Goal: Task Accomplishment & Management: Manage account settings

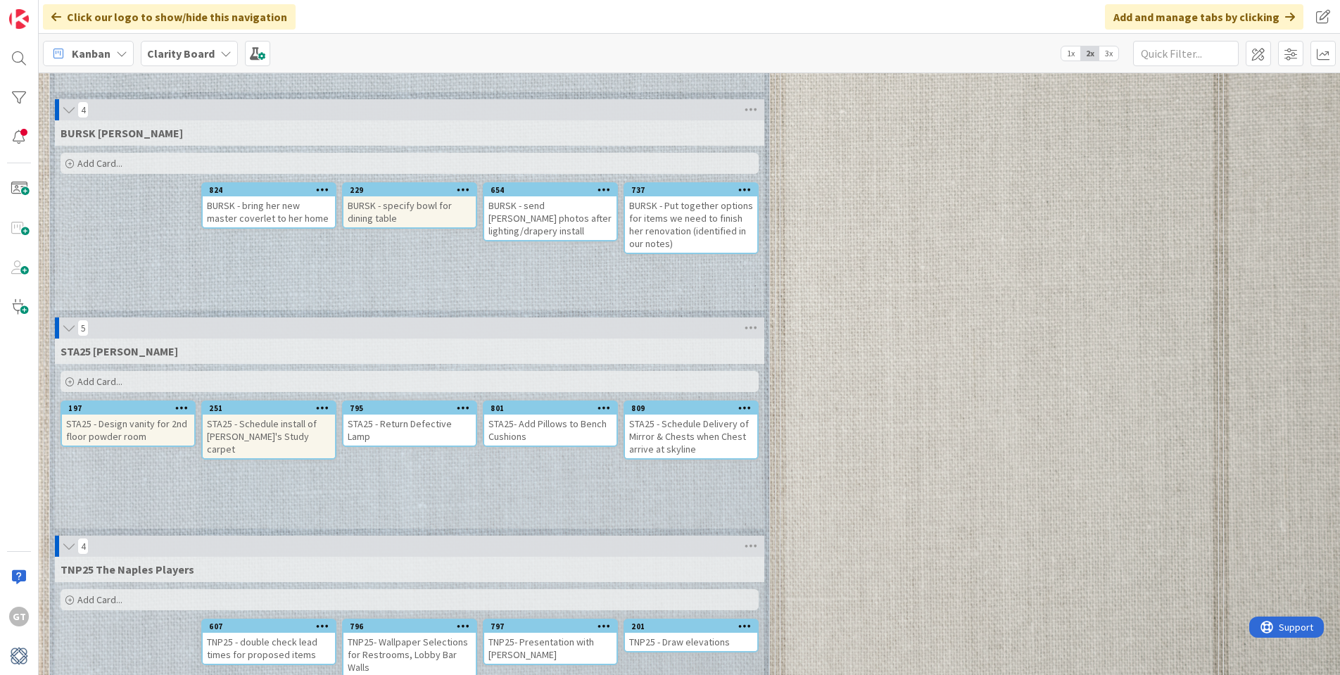
scroll to position [1935, 0]
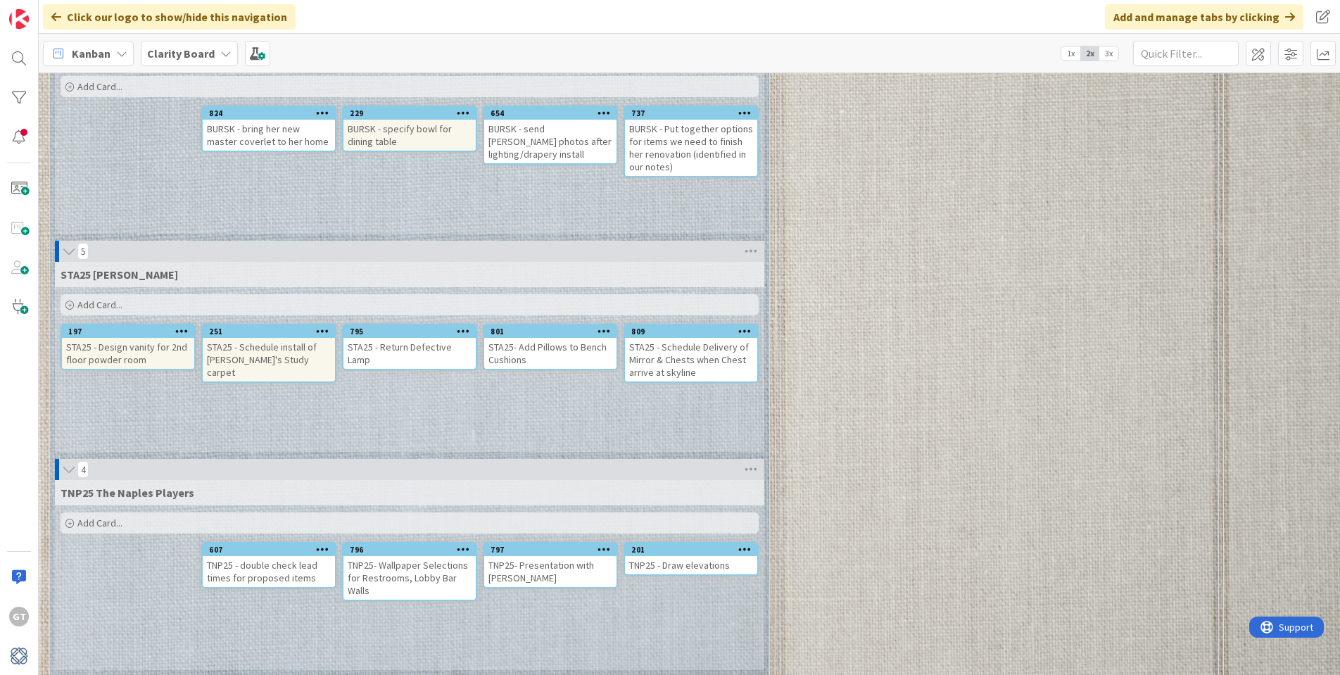
click at [263, 353] on div "STA25 - Schedule install of [PERSON_NAME]'s Study carpet" at bounding box center [269, 360] width 132 height 44
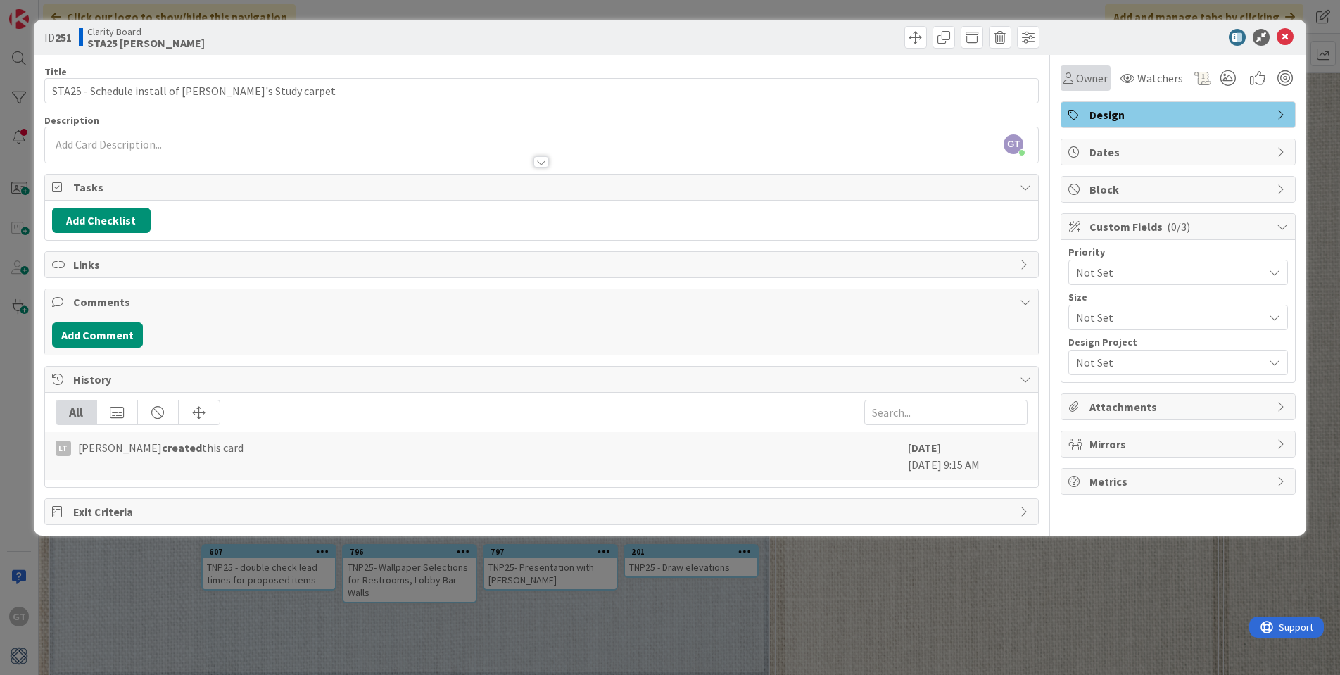
click at [1091, 78] on span "Owner" at bounding box center [1092, 78] width 32 height 17
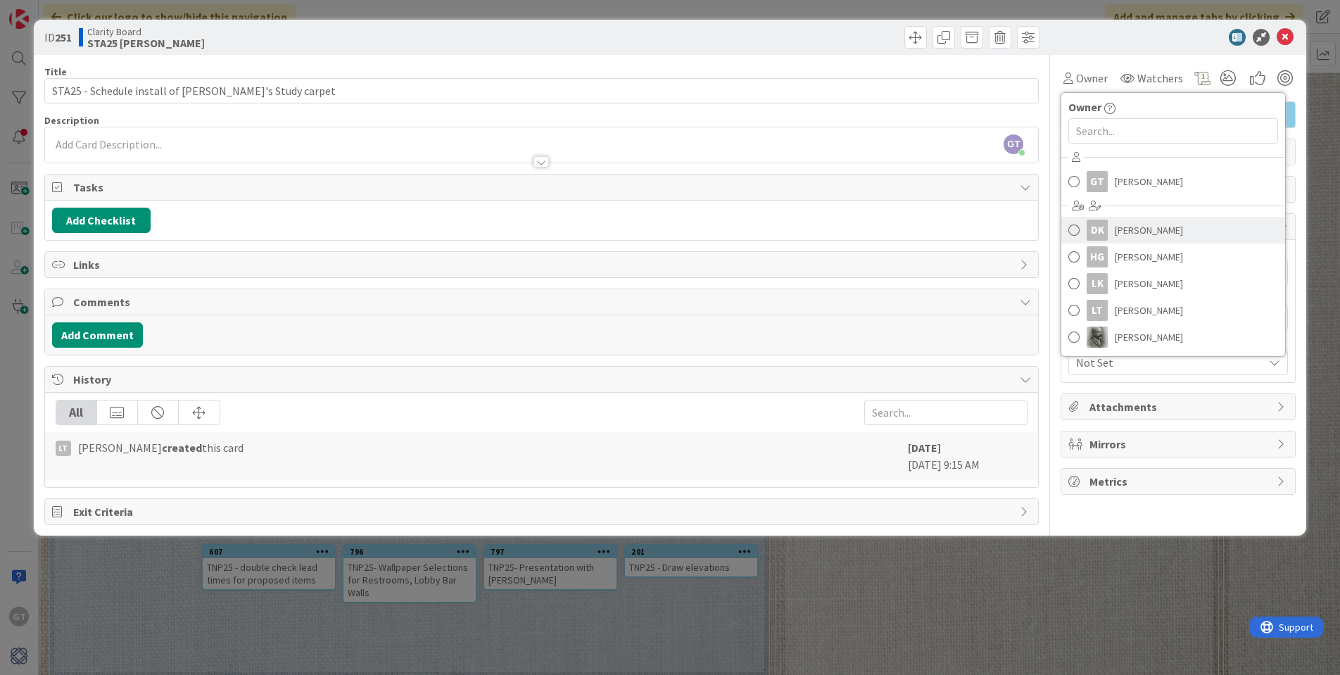
click at [1134, 229] on span "[PERSON_NAME]" at bounding box center [1149, 230] width 68 height 21
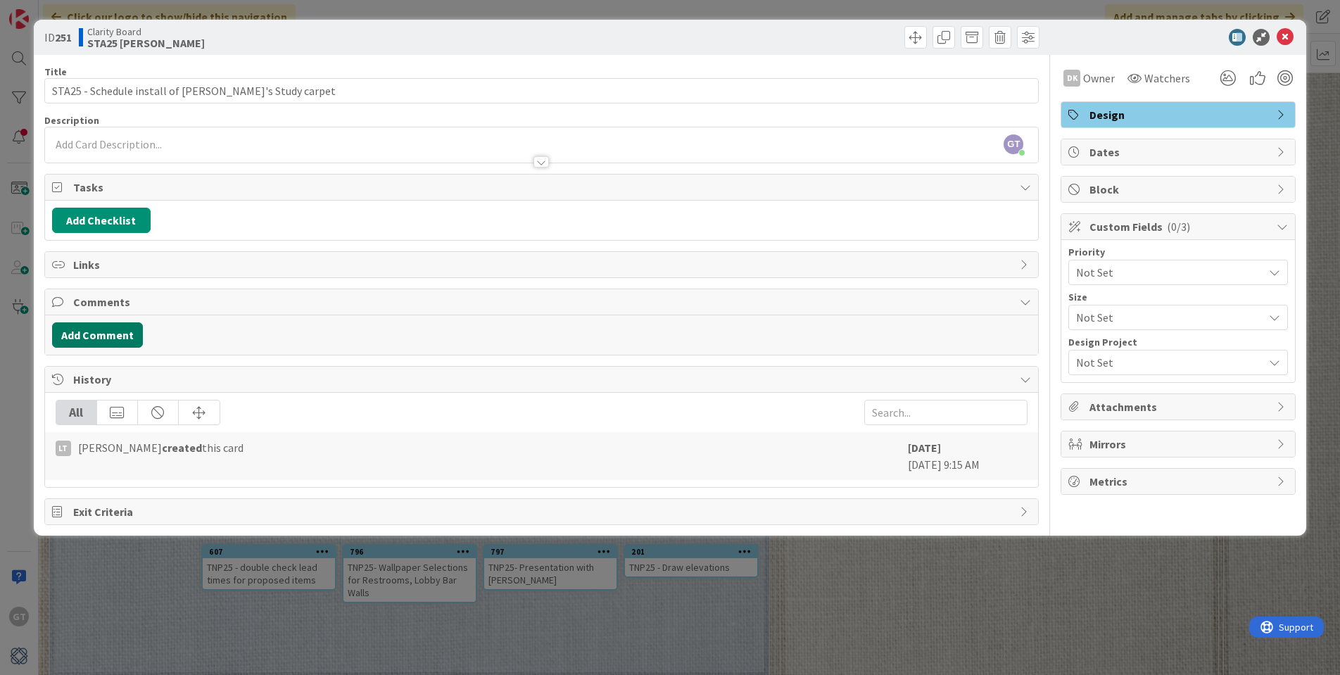
click at [96, 333] on button "Add Comment" at bounding box center [97, 334] width 91 height 25
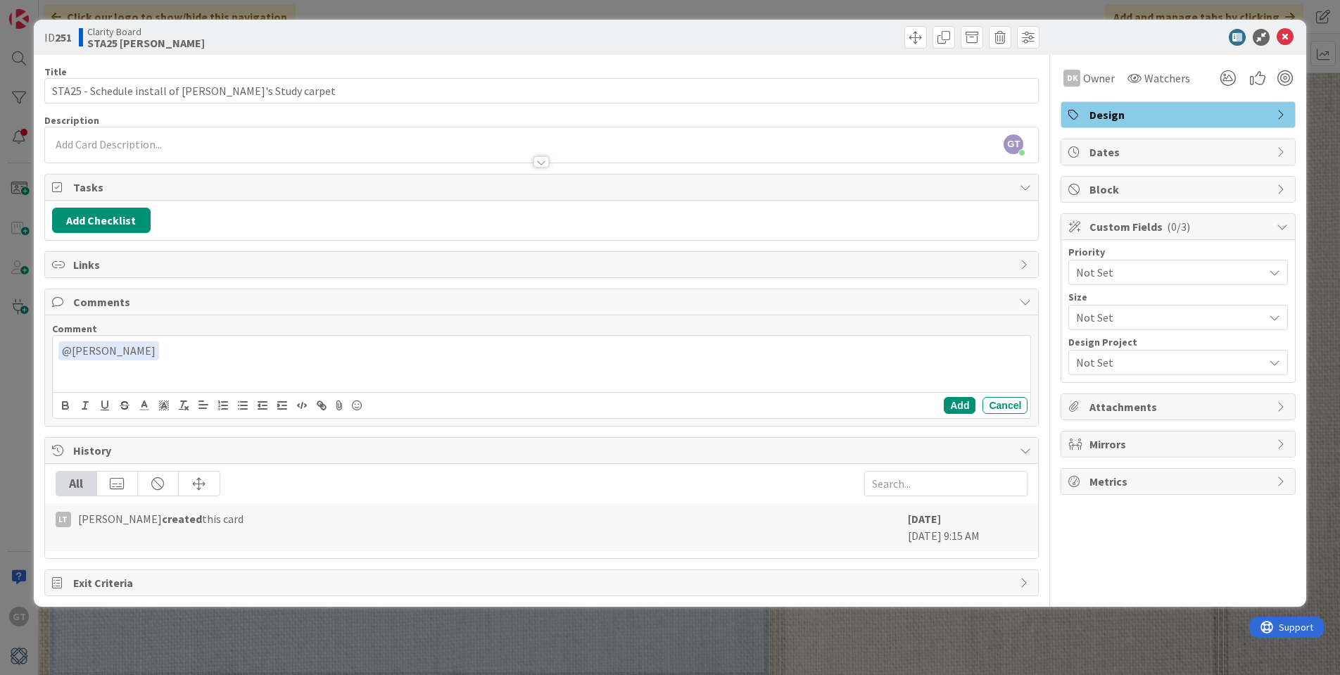
click at [158, 375] on div "﻿ @ [GEOGRAPHIC_DATA][PERSON_NAME] ﻿ DK [PERSON_NAME]" at bounding box center [542, 364] width 978 height 56
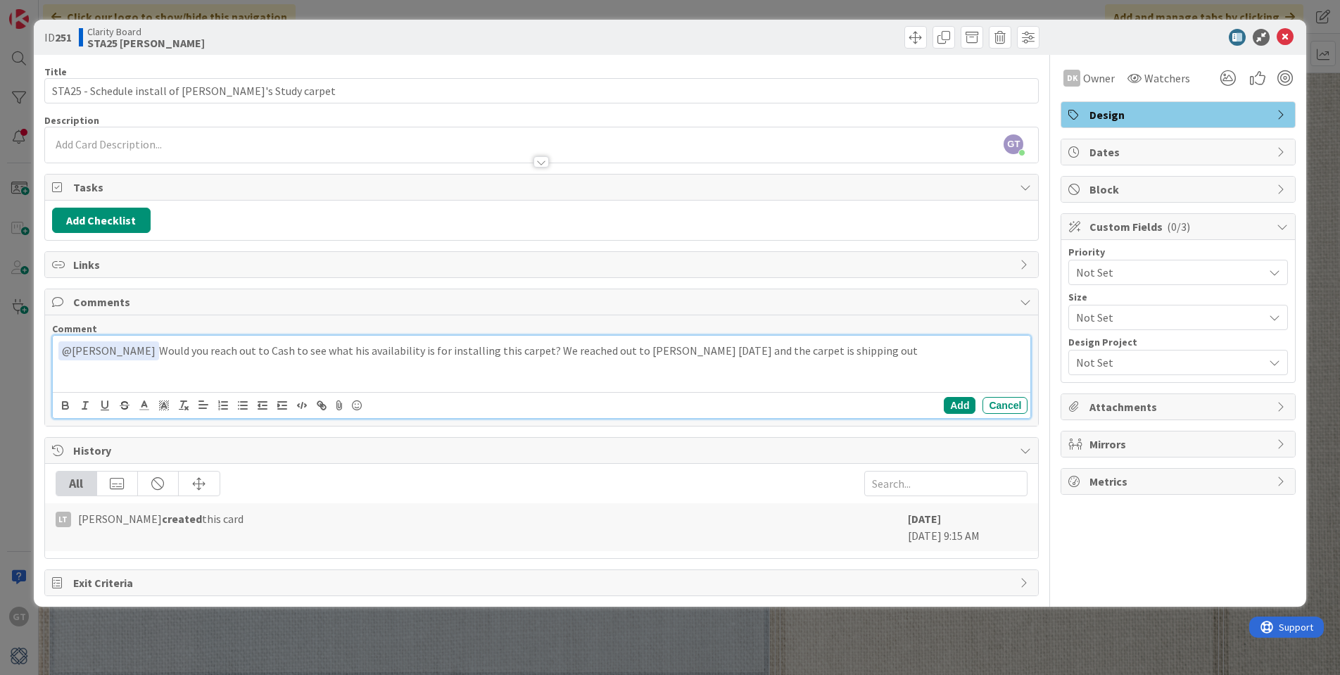
click at [836, 348] on p "﻿ @ [PERSON_NAME] ﻿ Would you reach out to Cash to see what his availability is…" at bounding box center [541, 350] width 967 height 19
click at [820, 350] on p "﻿ @ [PERSON_NAME] ﻿ Would you reach out to Cash to see what his availability is…" at bounding box center [541, 350] width 967 height 19
click at [997, 402] on button "Cancel" at bounding box center [1004, 405] width 45 height 17
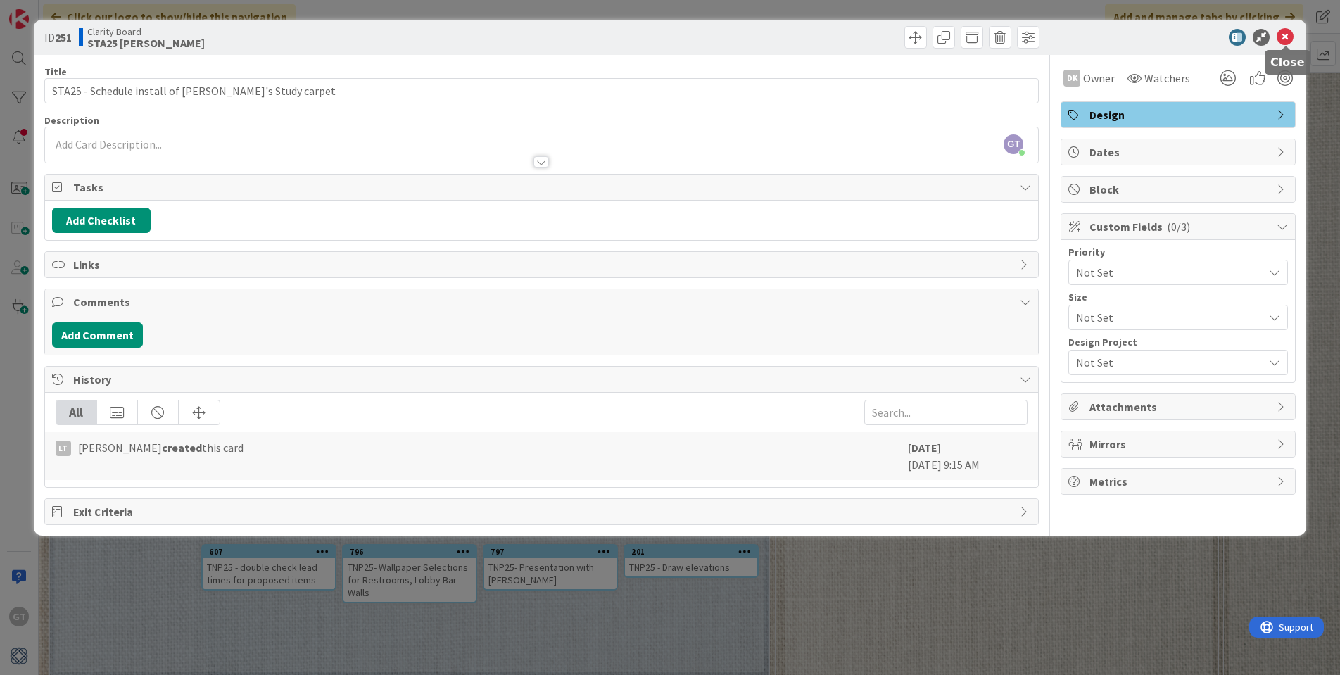
click at [1290, 33] on icon at bounding box center [1284, 37] width 17 height 17
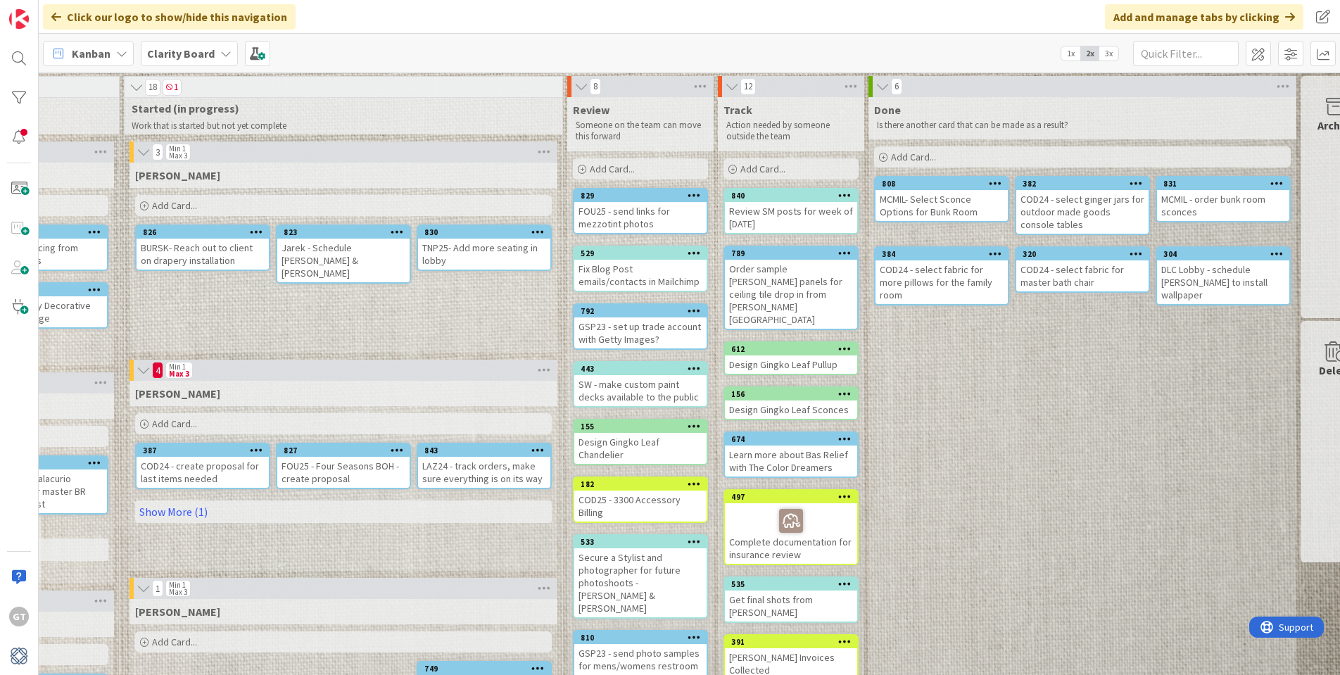
scroll to position [0, 1099]
click at [204, 245] on div "BURSK- Reach out to client on drapery installation" at bounding box center [203, 254] width 132 height 31
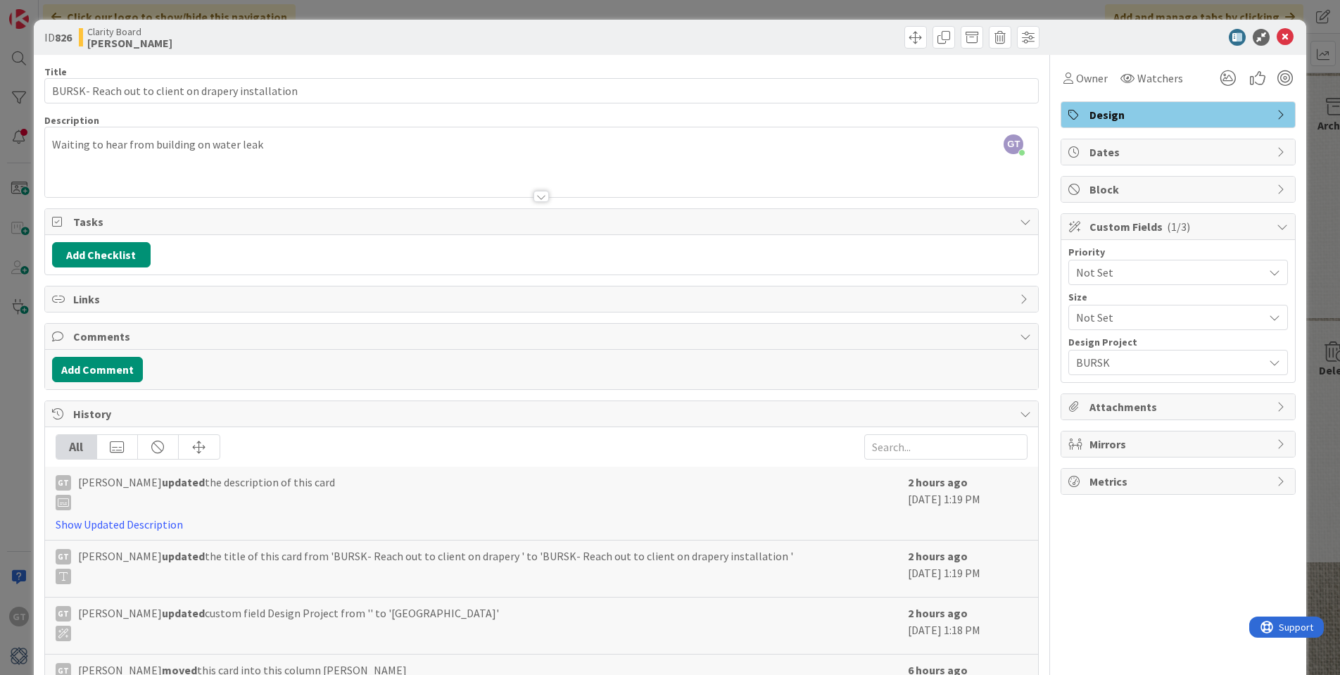
scroll to position [1, 0]
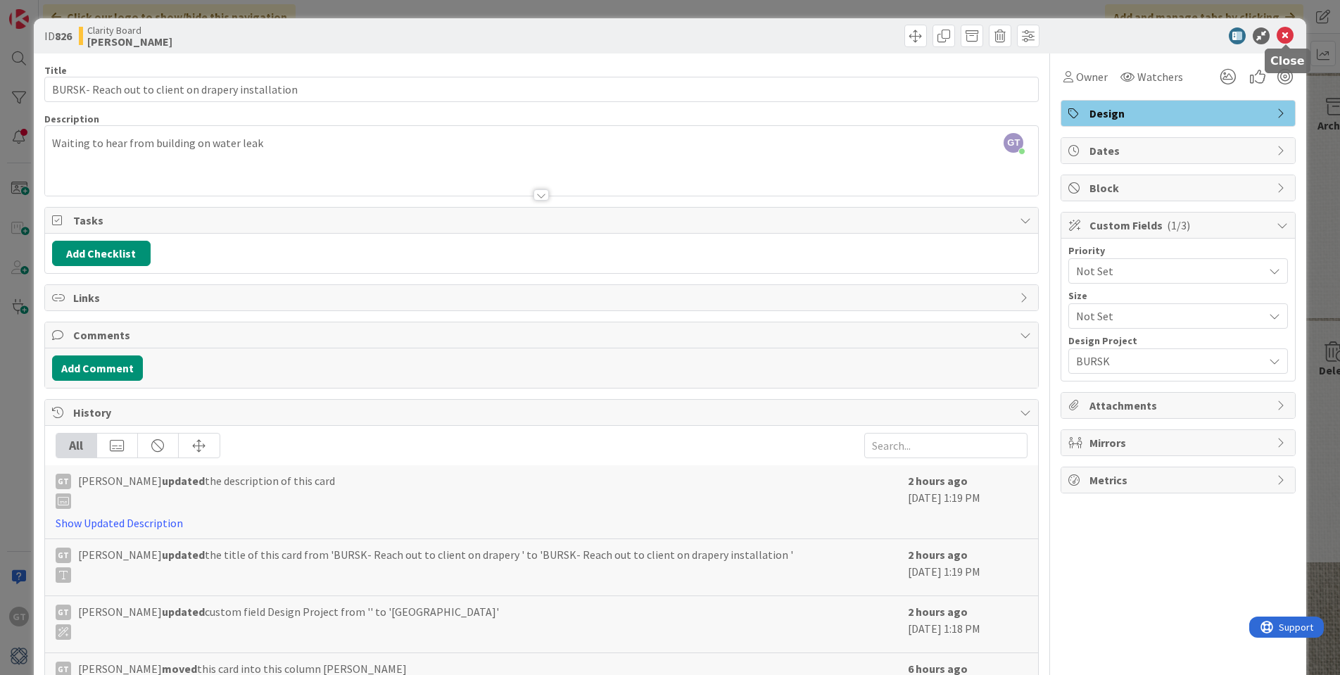
click at [1290, 34] on icon at bounding box center [1284, 35] width 17 height 17
